Goal: Task Accomplishment & Management: Manage account settings

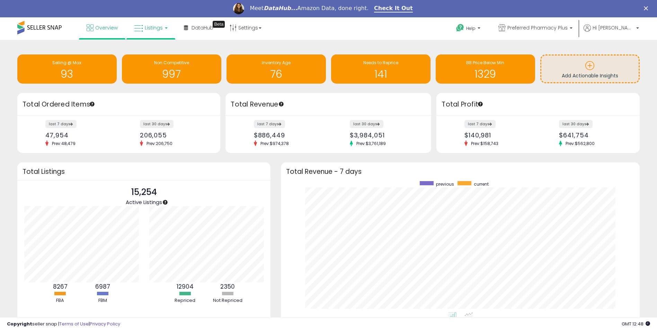
click at [147, 26] on span "Listings" at bounding box center [154, 27] width 18 height 7
click at [152, 55] on icon at bounding box center [156, 51] width 30 height 9
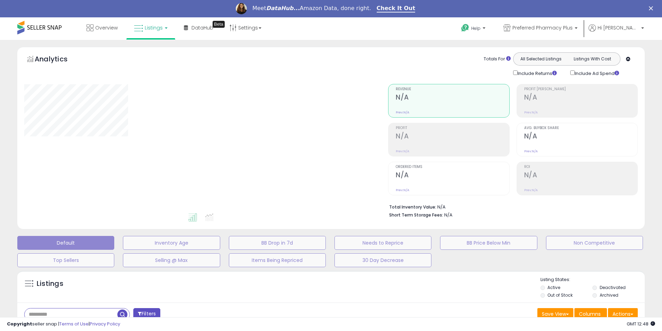
click at [651, 9] on icon "Close" at bounding box center [651, 8] width 4 height 4
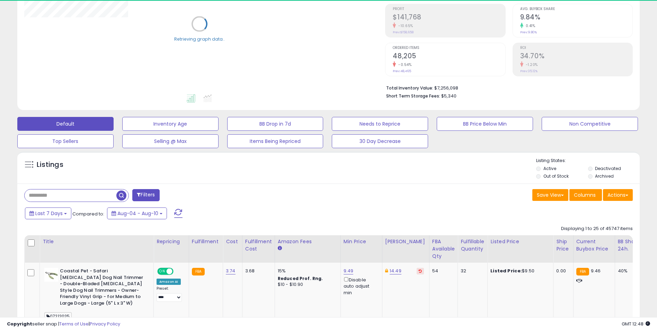
scroll to position [104, 0]
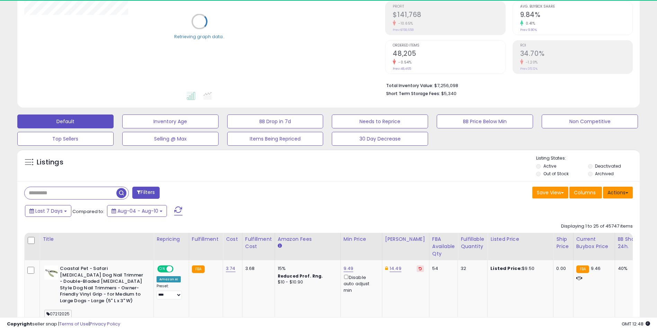
click at [617, 194] on button "Actions" at bounding box center [618, 192] width 30 height 12
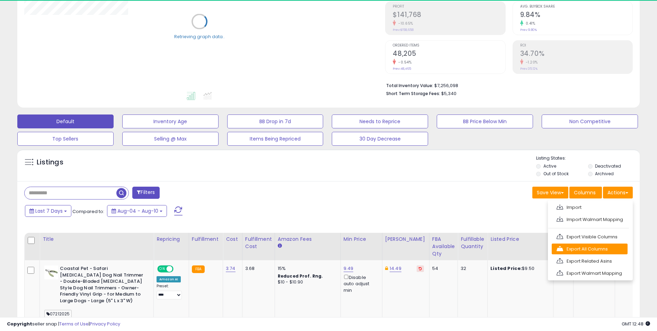
click at [603, 247] on link "Export All Columns" at bounding box center [590, 248] width 76 height 11
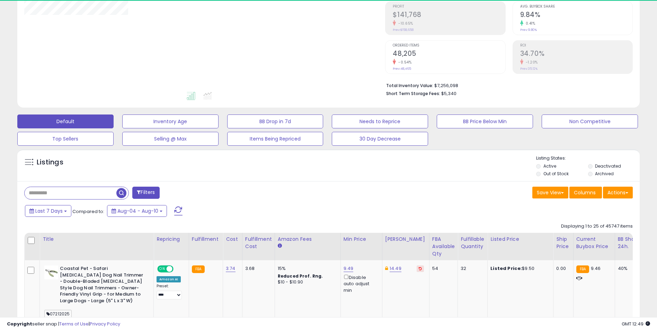
scroll to position [142, 361]
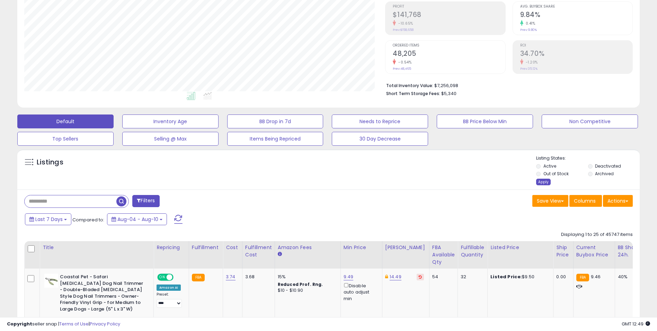
click at [544, 181] on div "Apply" at bounding box center [543, 181] width 15 height 7
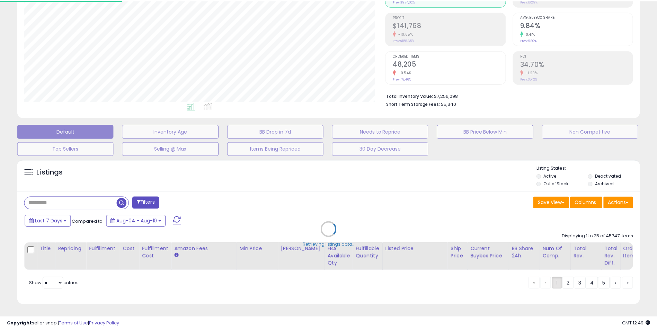
scroll to position [142, 364]
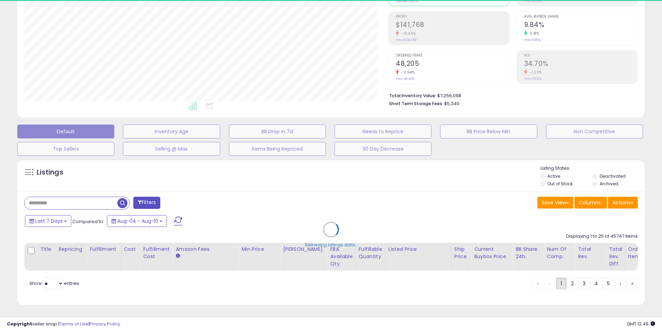
select select "*"
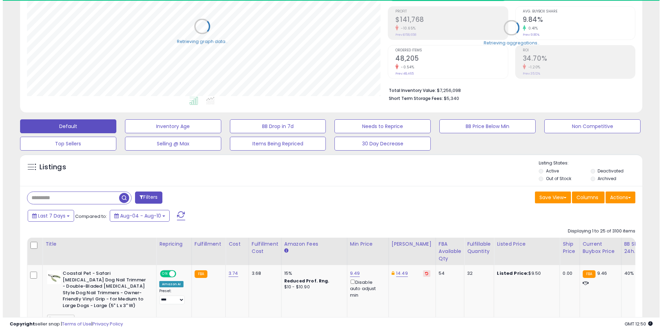
scroll to position [346336, 346117]
click at [147, 196] on button "Filters" at bounding box center [145, 197] width 27 height 12
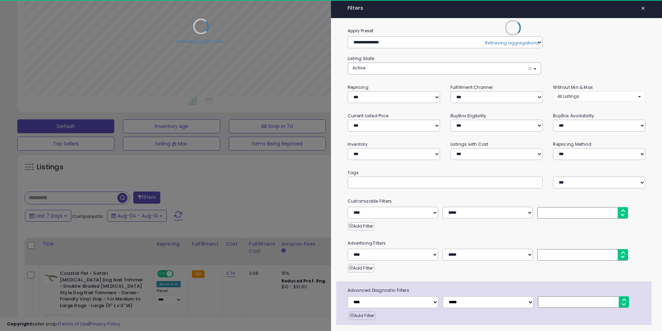
scroll to position [142, 364]
click at [481, 97] on select "*** *** *** ***" at bounding box center [496, 97] width 91 height 12
select select "***"
click at [451, 91] on select "*** *** *** ***" at bounding box center [496, 97] width 91 height 12
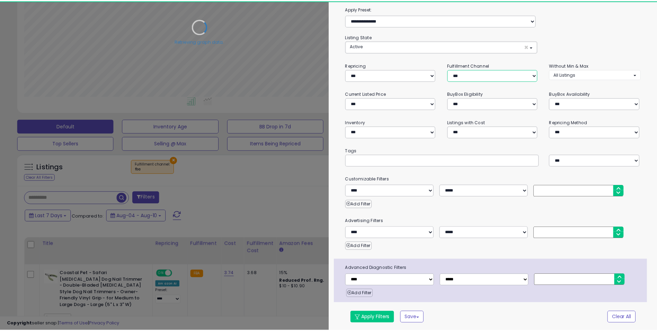
scroll to position [22, 0]
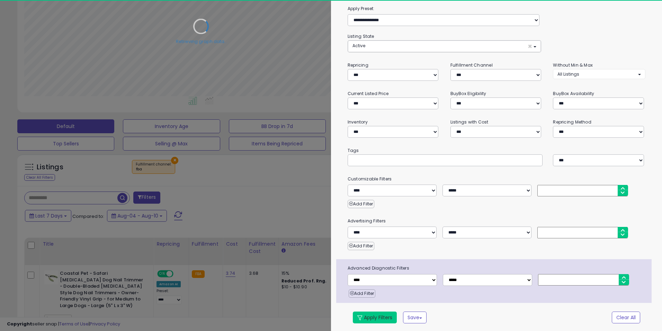
click at [388, 317] on button "Apply Filters" at bounding box center [375, 317] width 44 height 12
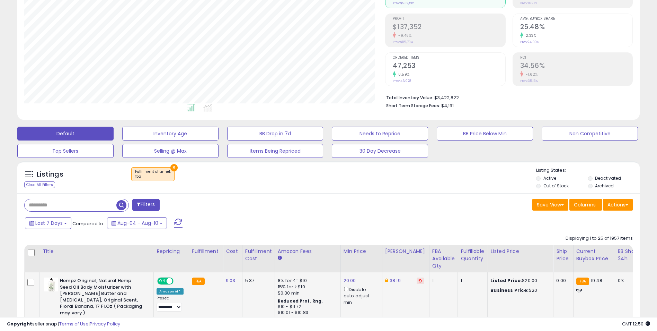
scroll to position [104, 0]
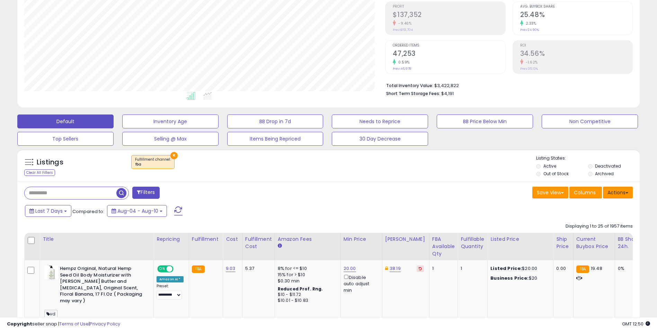
click at [618, 195] on button "Actions" at bounding box center [618, 192] width 30 height 12
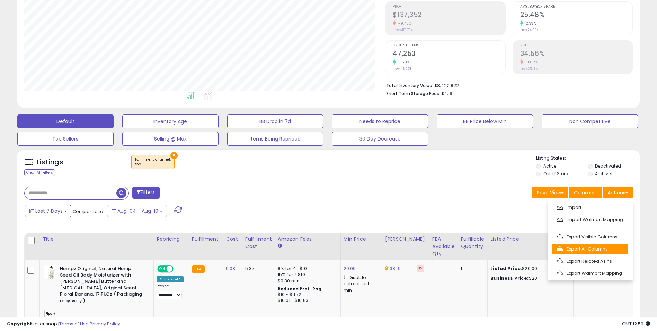
click at [597, 250] on link "Export All Columns" at bounding box center [590, 248] width 76 height 11
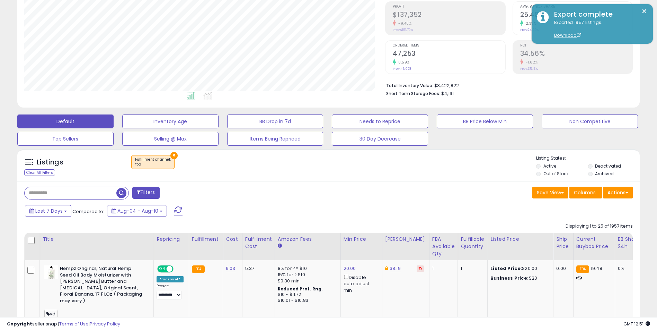
click at [445, 171] on div "× Fulfillment channel : fba" at bounding box center [330, 164] width 414 height 19
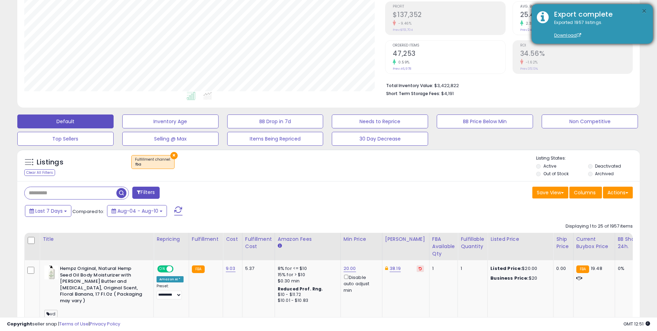
click at [645, 12] on button "×" at bounding box center [645, 11] width 6 height 9
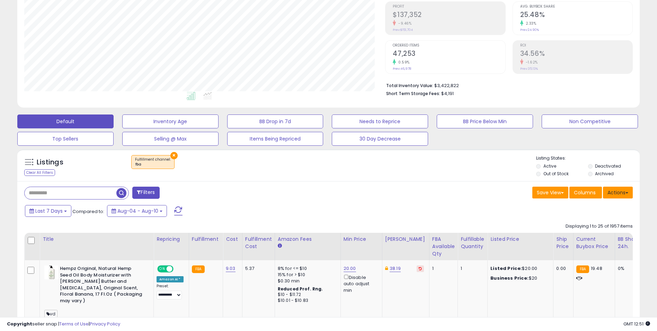
click at [626, 193] on span at bounding box center [627, 192] width 3 height 1
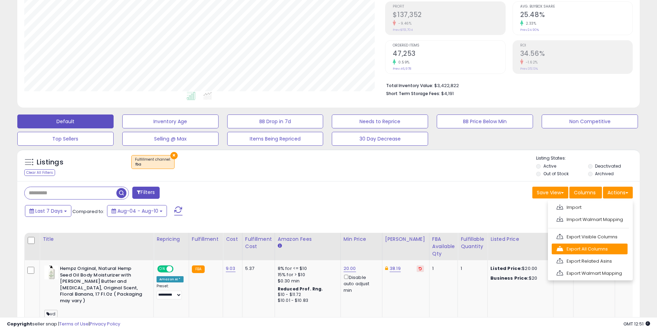
click at [597, 249] on link "Export All Columns" at bounding box center [590, 248] width 76 height 11
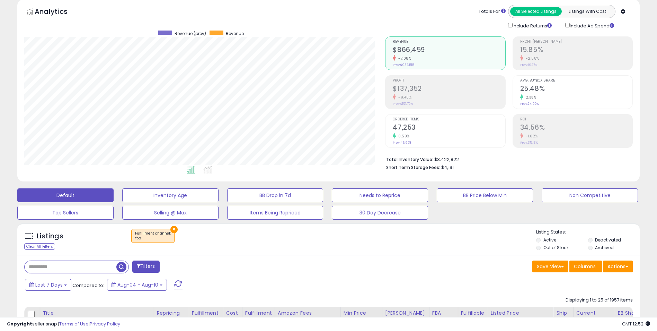
scroll to position [0, 0]
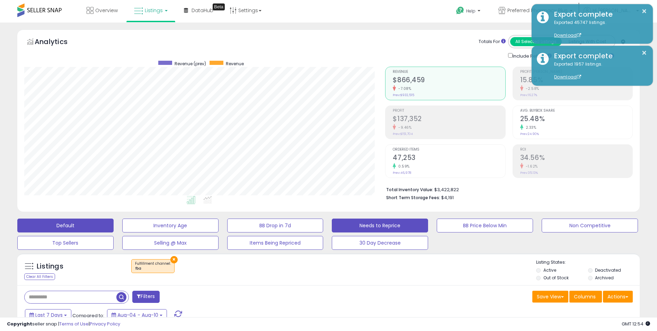
drag, startPoint x: 390, startPoint y: 287, endPoint x: 425, endPoint y: 230, distance: 66.1
click at [527, 10] on span "Preferred Pharmacy Plus" at bounding box center [538, 10] width 60 height 7
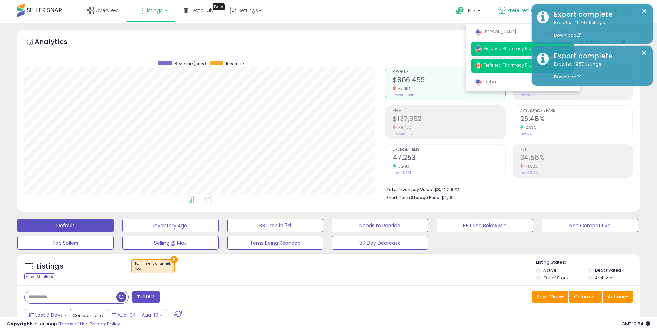
click at [503, 66] on span "Preferred Pharmacy Plus CA" at bounding box center [508, 65] width 66 height 6
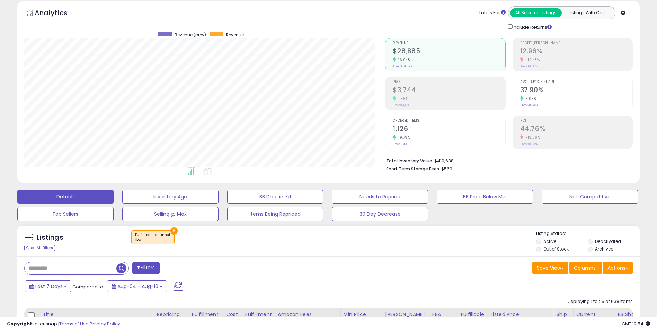
scroll to position [69, 0]
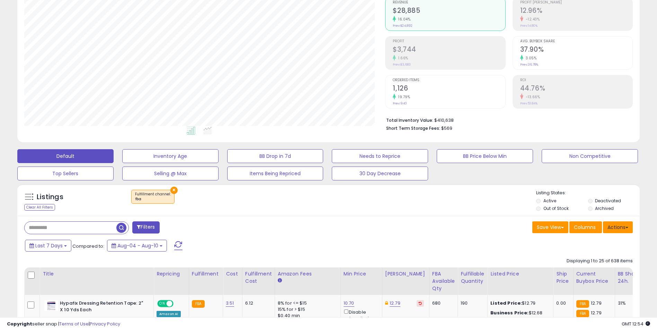
click at [617, 228] on button "Actions" at bounding box center [618, 227] width 30 height 12
click at [603, 270] on link "Export All Columns" at bounding box center [590, 271] width 76 height 11
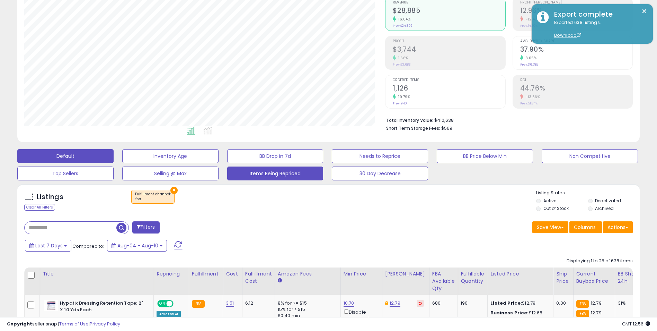
scroll to position [0, 0]
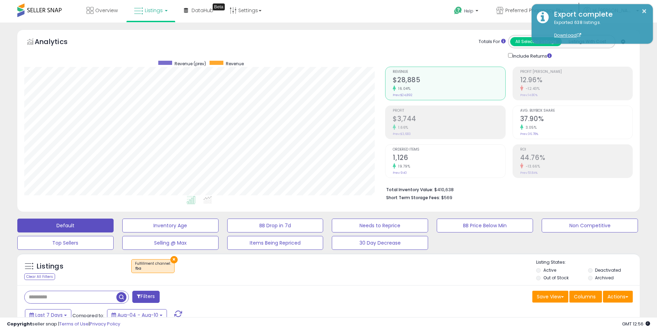
click at [425, 21] on div "Overview Listings DataHub Beta" at bounding box center [212, 14] width 434 height 29
click at [519, 15] on p "Preferred Pharmacy Plus CA" at bounding box center [535, 11] width 76 height 9
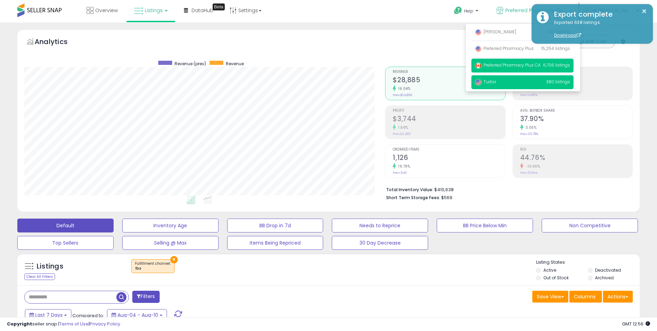
click at [496, 81] on span "Turba" at bounding box center [485, 82] width 21 height 6
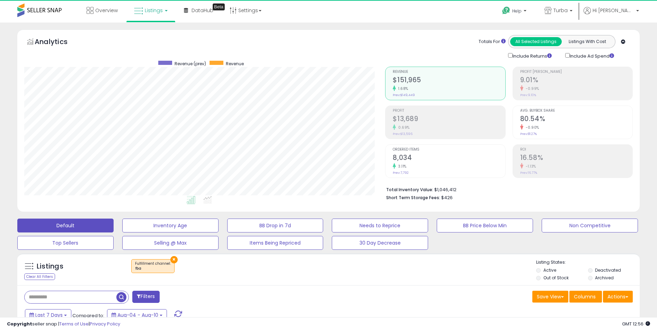
scroll to position [142, 361]
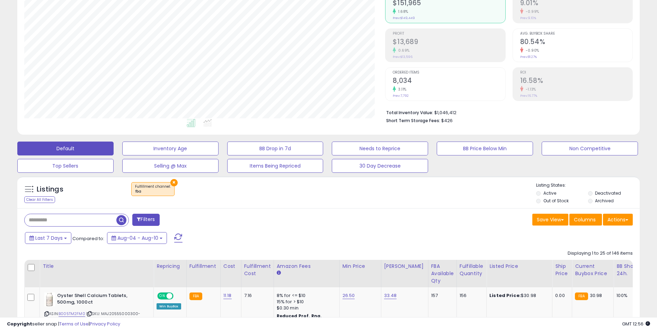
scroll to position [104, 0]
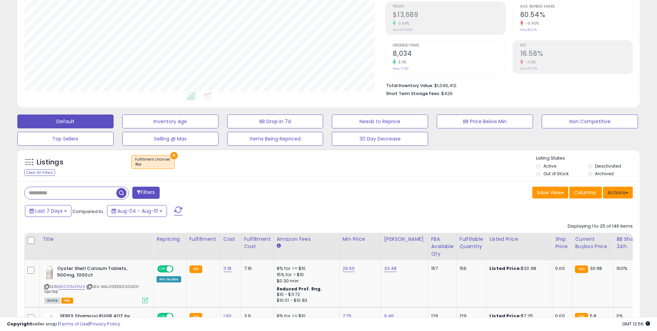
click at [612, 194] on button "Actions" at bounding box center [618, 192] width 30 height 12
click at [590, 235] on link "Export All Columns" at bounding box center [590, 236] width 76 height 11
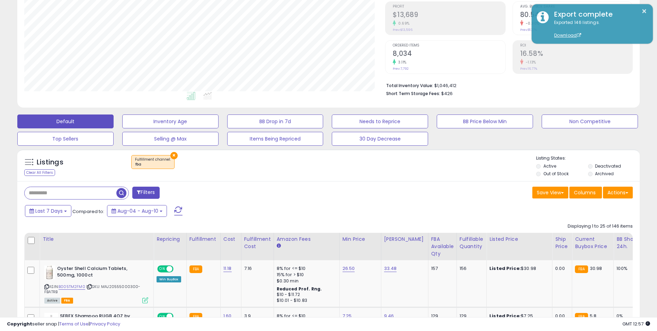
click at [288, 192] on div "Filters" at bounding box center [174, 193] width 310 height 14
click at [173, 155] on button "×" at bounding box center [173, 155] width 7 height 7
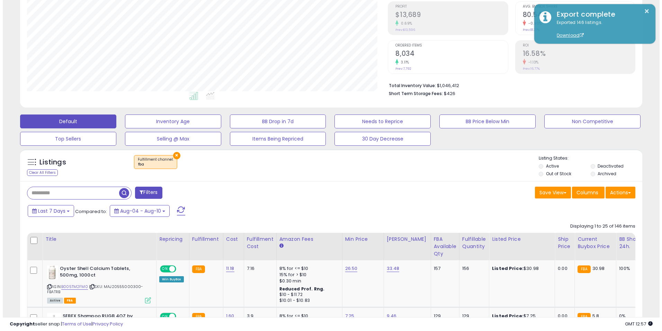
scroll to position [99, 0]
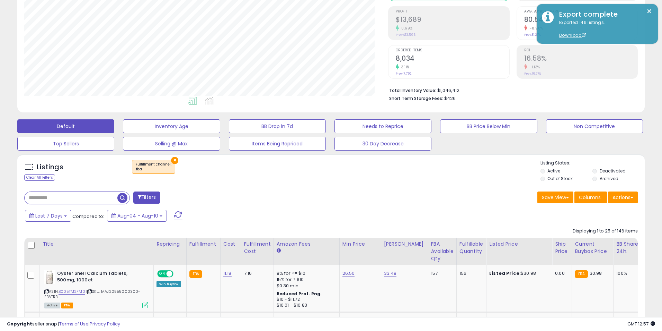
select select "***"
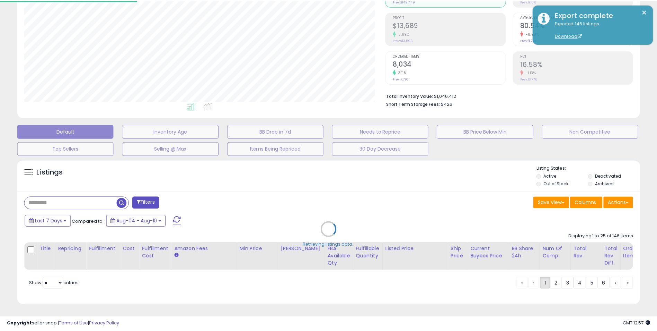
scroll to position [142, 364]
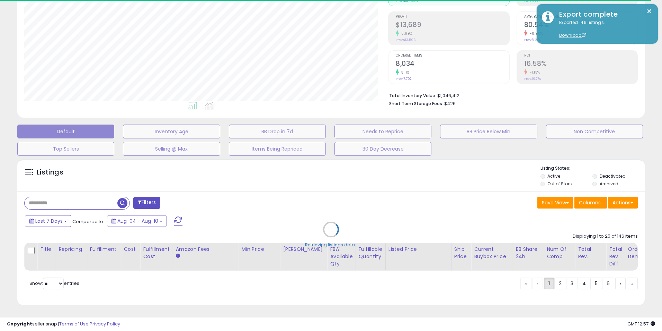
select select "*"
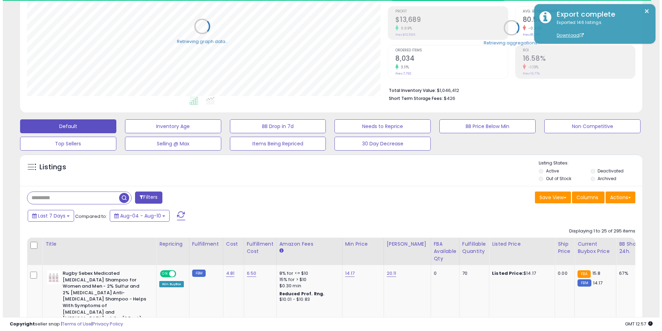
scroll to position [346336, 346117]
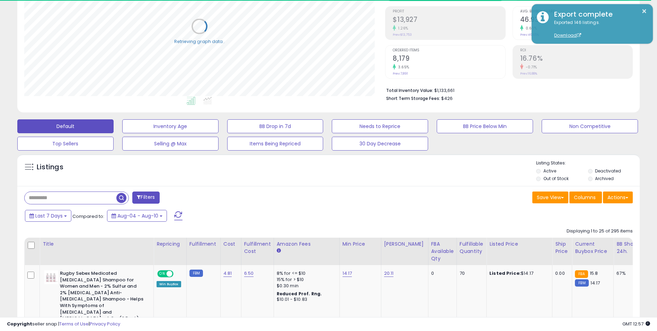
click at [145, 201] on button "Filters" at bounding box center [145, 197] width 27 height 12
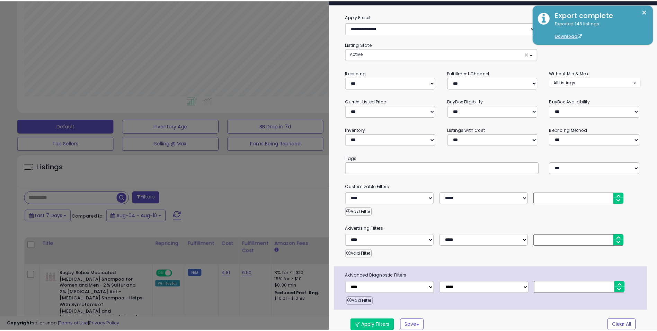
scroll to position [22, 0]
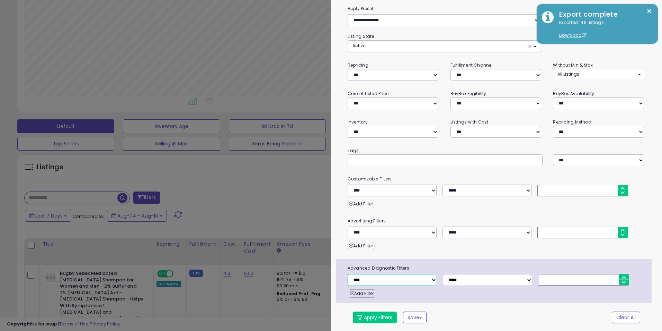
click at [378, 276] on select "**********" at bounding box center [392, 280] width 89 height 12
select select "**********"
click at [348, 274] on select "**********" at bounding box center [392, 280] width 89 height 12
click at [455, 281] on select "**********" at bounding box center [487, 280] width 89 height 12
select select "*"
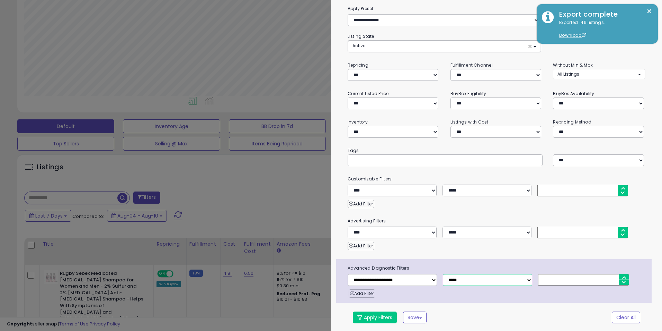
click at [443, 274] on select "**********" at bounding box center [487, 280] width 89 height 12
click at [550, 275] on input "number" at bounding box center [583, 279] width 91 height 11
type input "*"
click at [382, 314] on button "Apply Filters" at bounding box center [375, 317] width 44 height 12
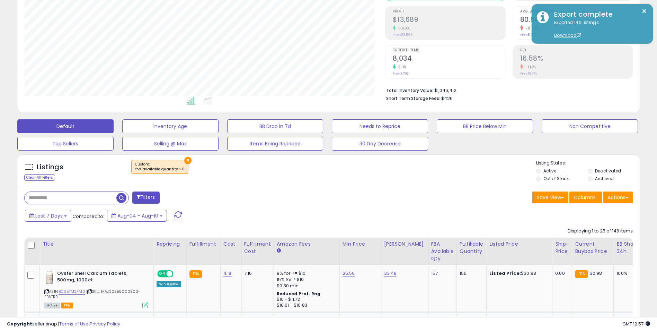
scroll to position [142, 361]
click at [299, 194] on div "Filters" at bounding box center [174, 198] width 310 height 14
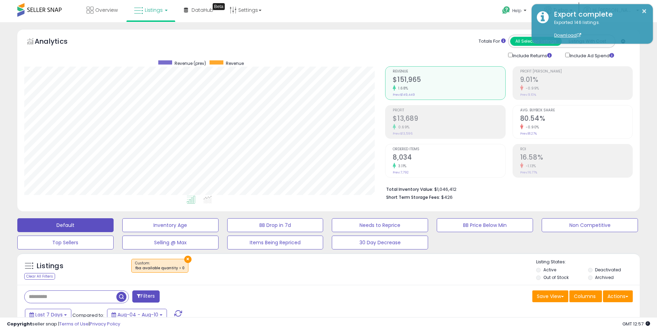
scroll to position [0, 0]
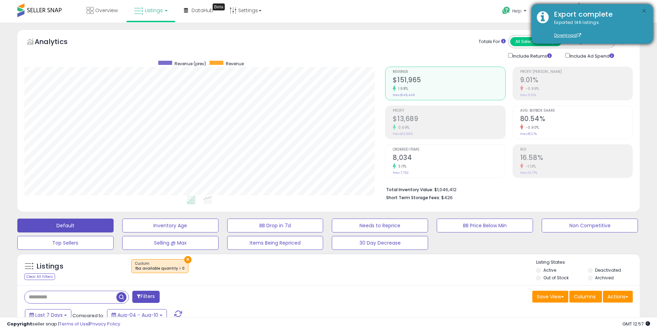
click at [643, 12] on button "×" at bounding box center [645, 11] width 6 height 9
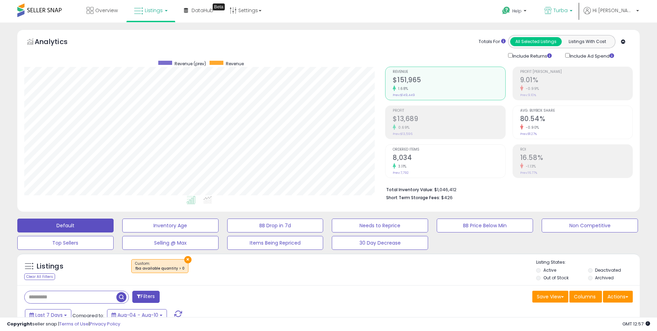
click at [569, 11] on p "Turba" at bounding box center [559, 11] width 28 height 9
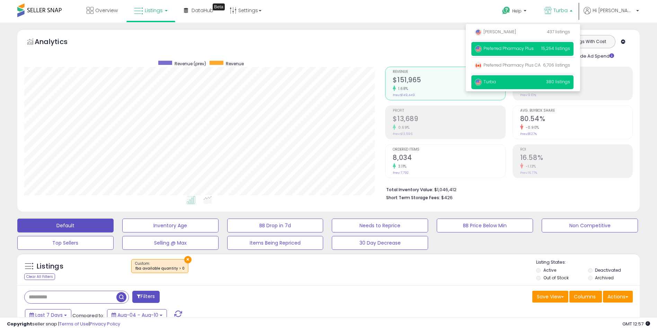
click at [526, 49] on span "Preferred Pharmacy Plus" at bounding box center [504, 48] width 59 height 6
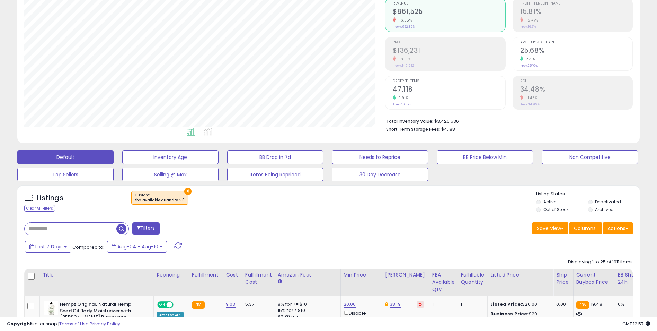
scroll to position [69, 0]
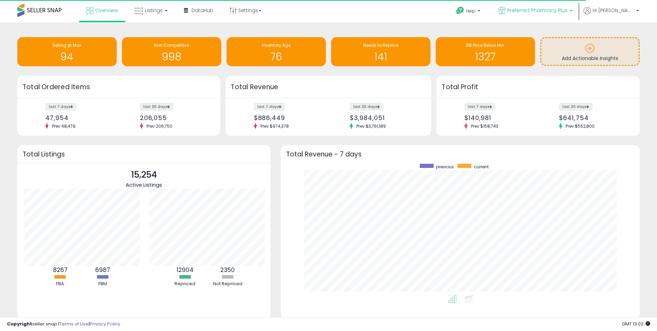
scroll to position [346347, 346133]
click at [560, 7] on span "Preferred Pharmacy Plus" at bounding box center [538, 10] width 60 height 7
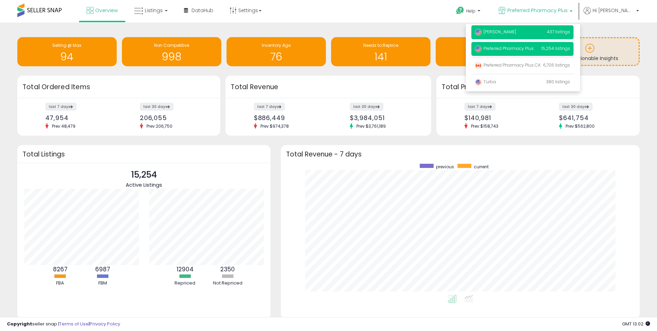
click at [520, 35] on p "[PERSON_NAME] 437 listings" at bounding box center [523, 32] width 102 height 14
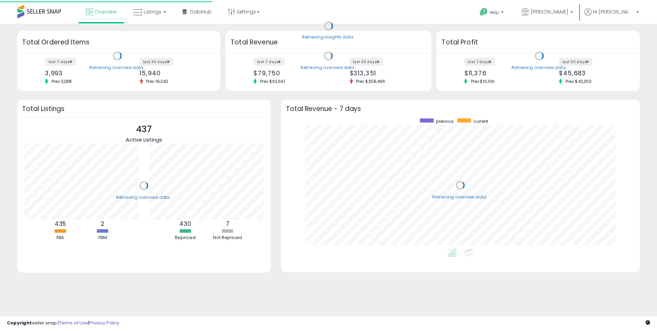
scroll to position [131, 348]
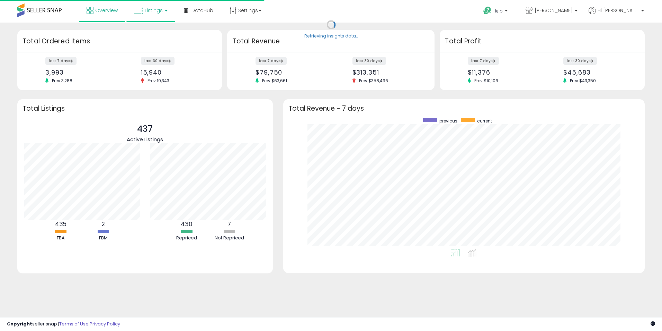
click at [148, 16] on link "Listings" at bounding box center [151, 10] width 44 height 21
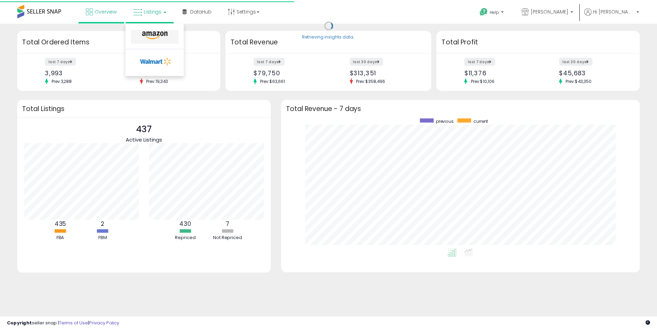
scroll to position [0, 0]
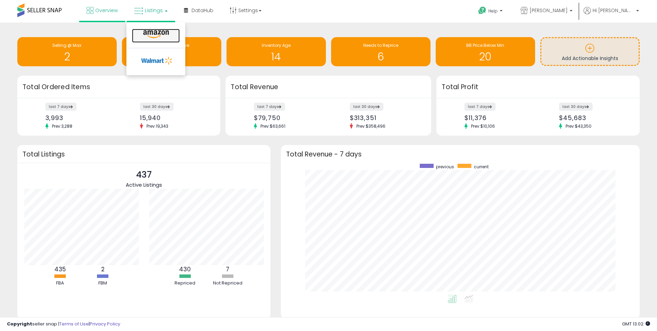
click at [152, 34] on icon at bounding box center [156, 34] width 30 height 9
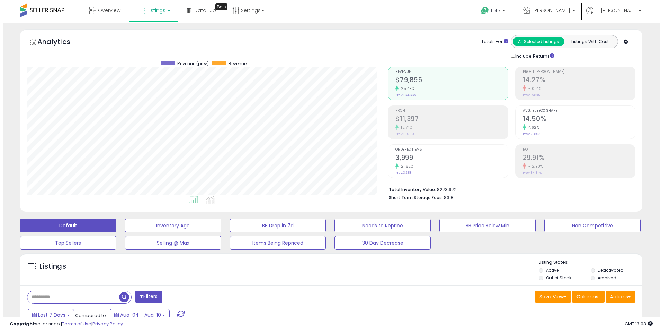
scroll to position [142, 361]
drag, startPoint x: 433, startPoint y: 190, endPoint x: 469, endPoint y: 190, distance: 36.7
click at [469, 190] on li "Total Inventory Value: $273,972" at bounding box center [506, 189] width 241 height 8
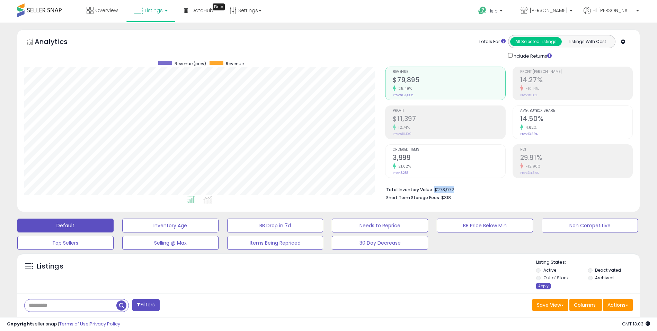
click at [543, 285] on div "Apply" at bounding box center [543, 285] width 15 height 7
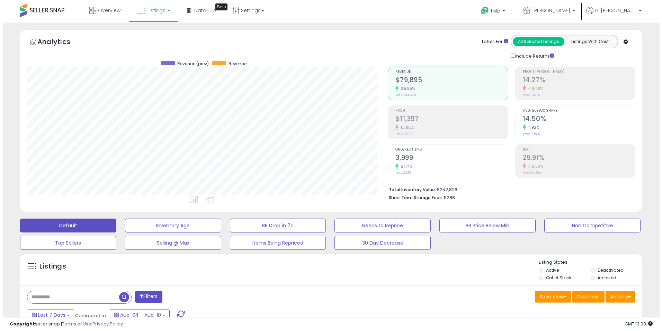
scroll to position [142, 361]
click at [154, 297] on button "Filters" at bounding box center [145, 296] width 27 height 12
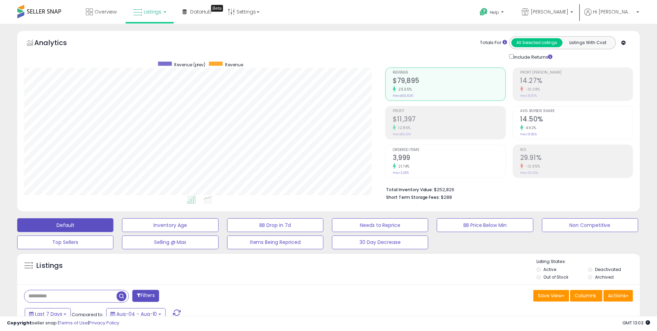
scroll to position [142, 364]
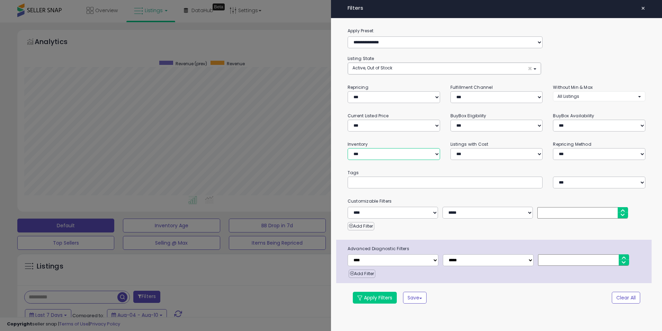
click at [361, 153] on select "**********" at bounding box center [394, 154] width 93 height 12
select select "**********"
click at [348, 148] on select "**********" at bounding box center [394, 154] width 93 height 12
click at [377, 297] on button "Apply Filters" at bounding box center [375, 297] width 44 height 12
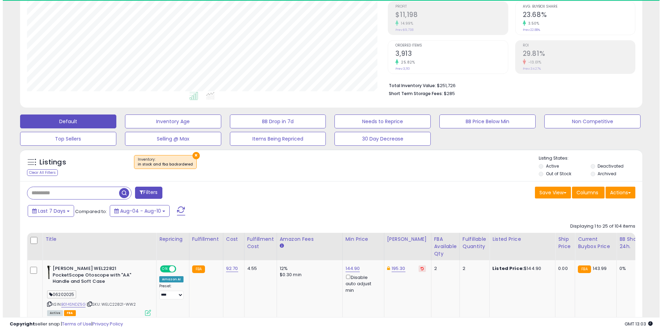
scroll to position [142, 361]
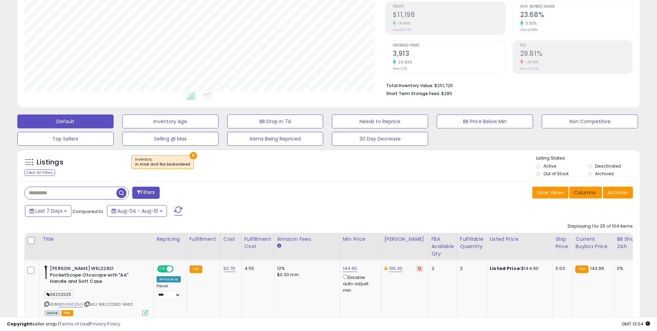
click at [578, 191] on span "Columns" at bounding box center [585, 192] width 22 height 7
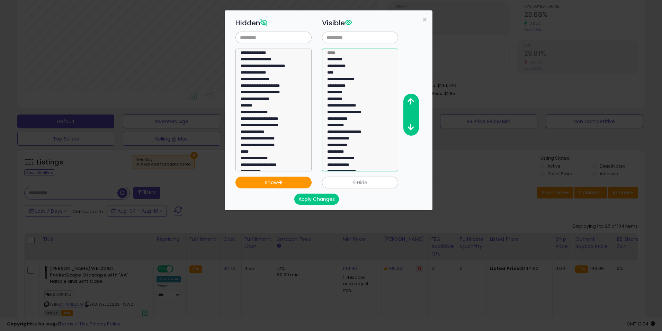
select select "**********"
click at [340, 169] on option "**********" at bounding box center [358, 172] width 62 height 7
click at [411, 100] on icon "button" at bounding box center [411, 101] width 6 height 7
click at [411, 101] on icon "button" at bounding box center [411, 101] width 6 height 7
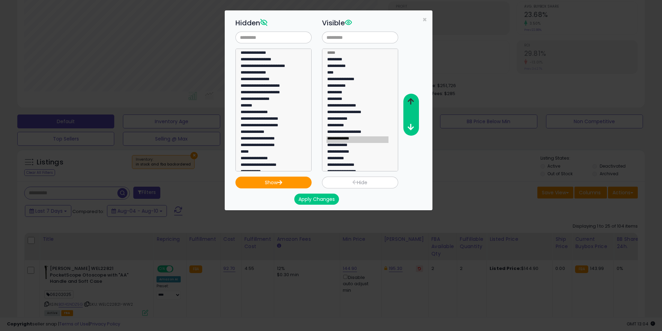
click at [411, 101] on icon "button" at bounding box center [411, 101] width 6 height 7
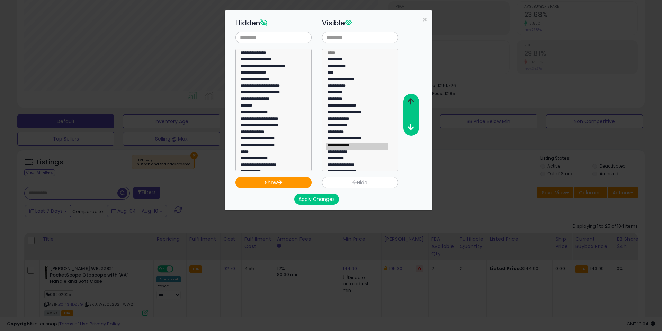
click at [411, 101] on icon "button" at bounding box center [411, 101] width 6 height 7
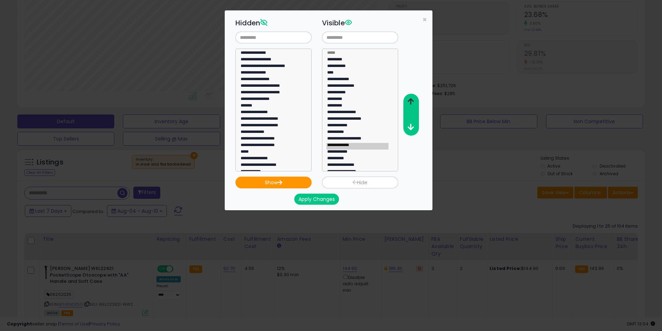
click at [411, 101] on icon "button" at bounding box center [411, 101] width 6 height 7
click at [315, 201] on button "Apply Changes" at bounding box center [317, 198] width 45 height 11
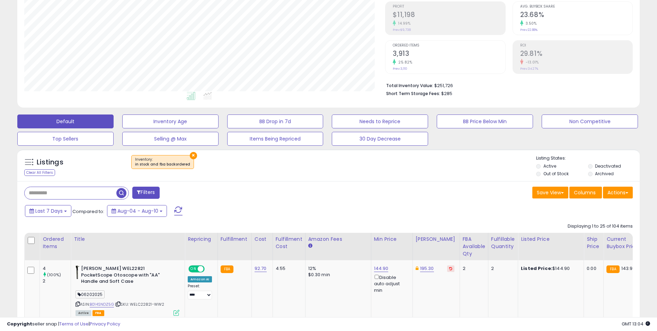
scroll to position [346336, 346117]
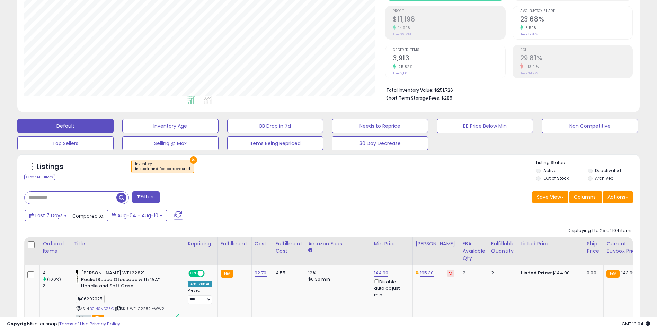
scroll to position [142, 361]
click at [47, 248] on div "Ordered Items" at bounding box center [55, 247] width 25 height 15
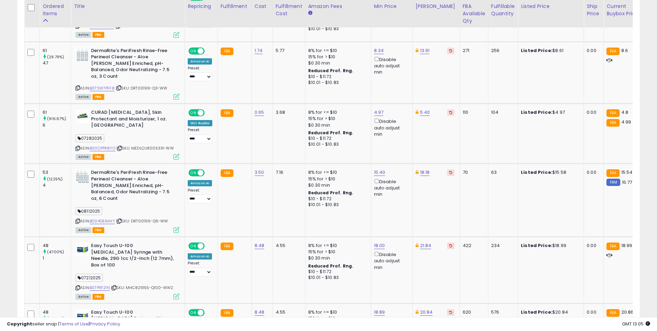
scroll to position [1658, 0]
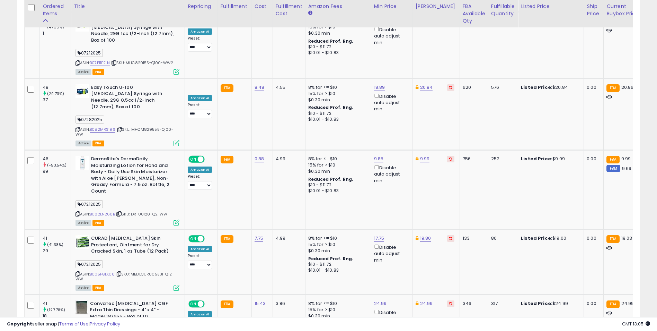
select select "**"
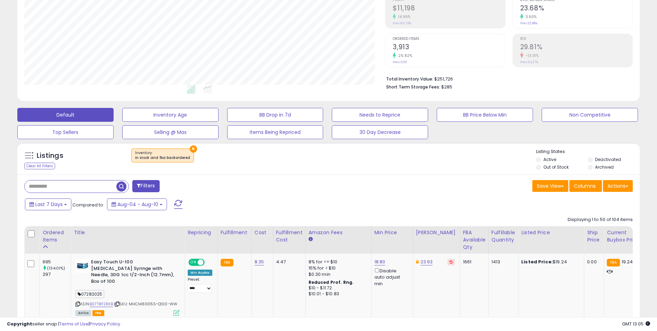
scroll to position [3151, 0]
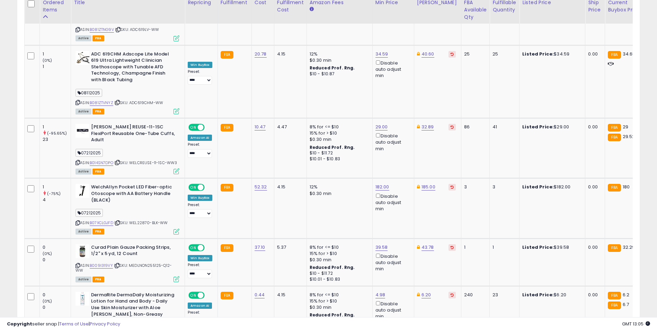
scroll to position [2437, 0]
